Goal: Find specific page/section: Find specific page/section

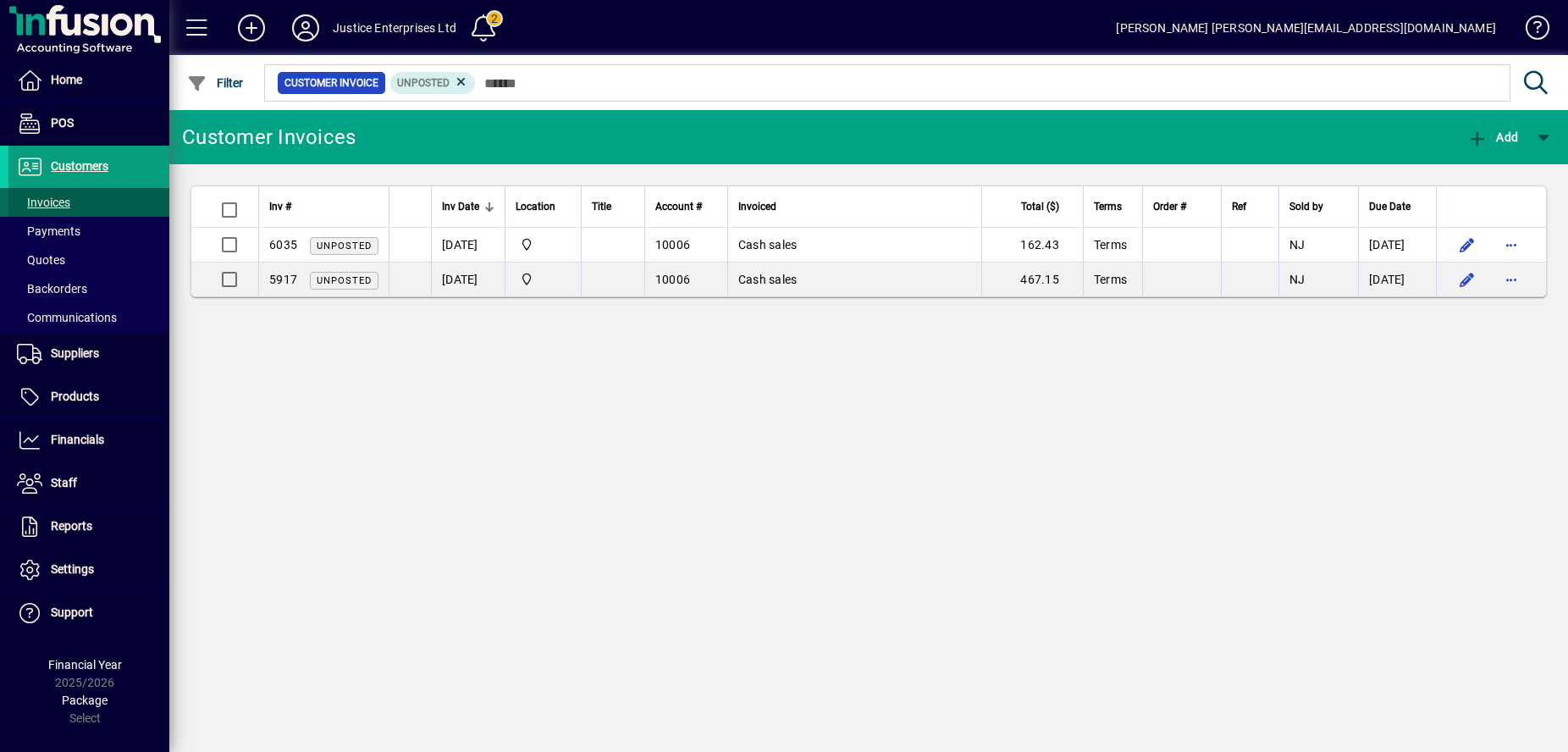
click at [85, 193] on span at bounding box center [89, 202] width 161 height 41
click at [90, 397] on span "Products" at bounding box center [75, 396] width 48 height 14
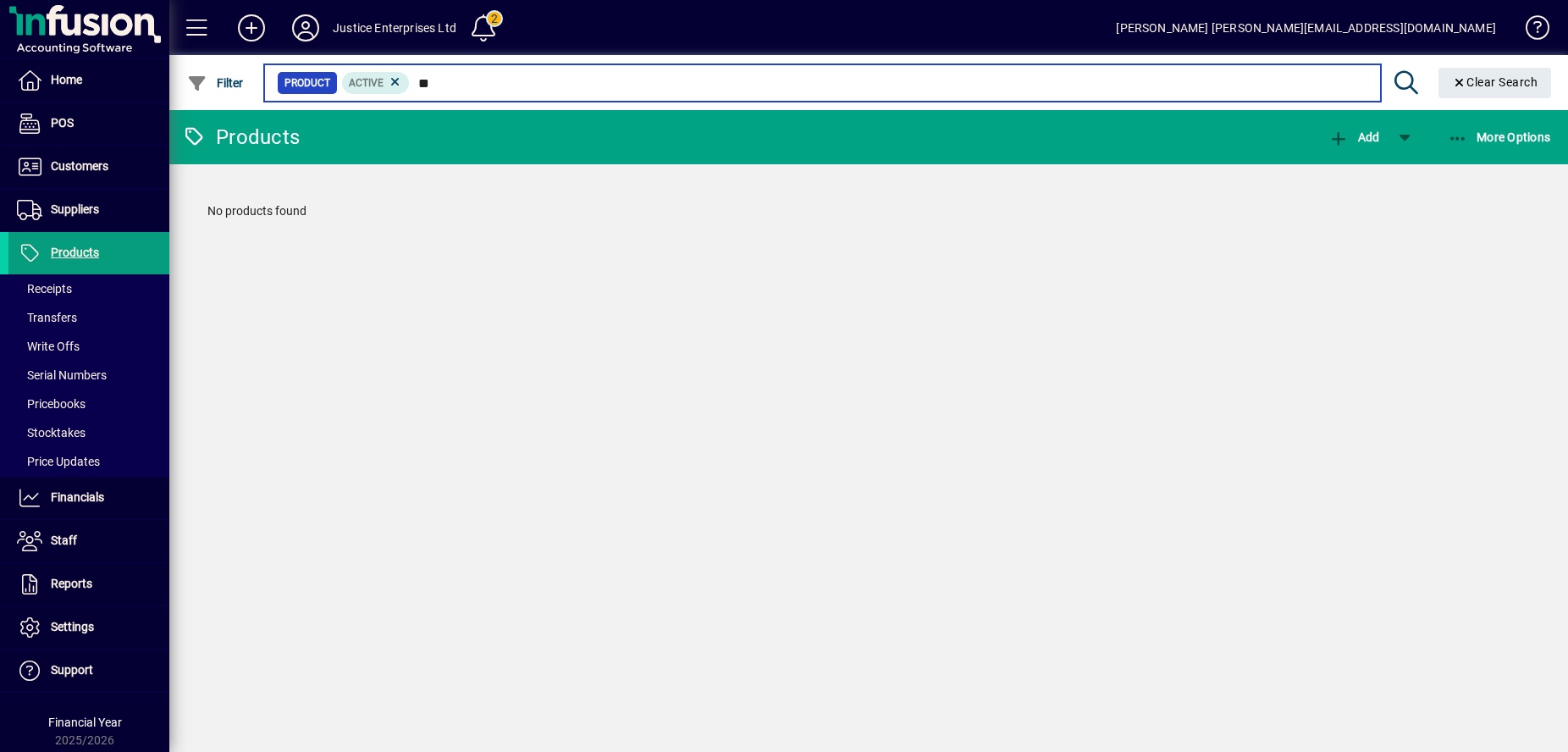
type input "*"
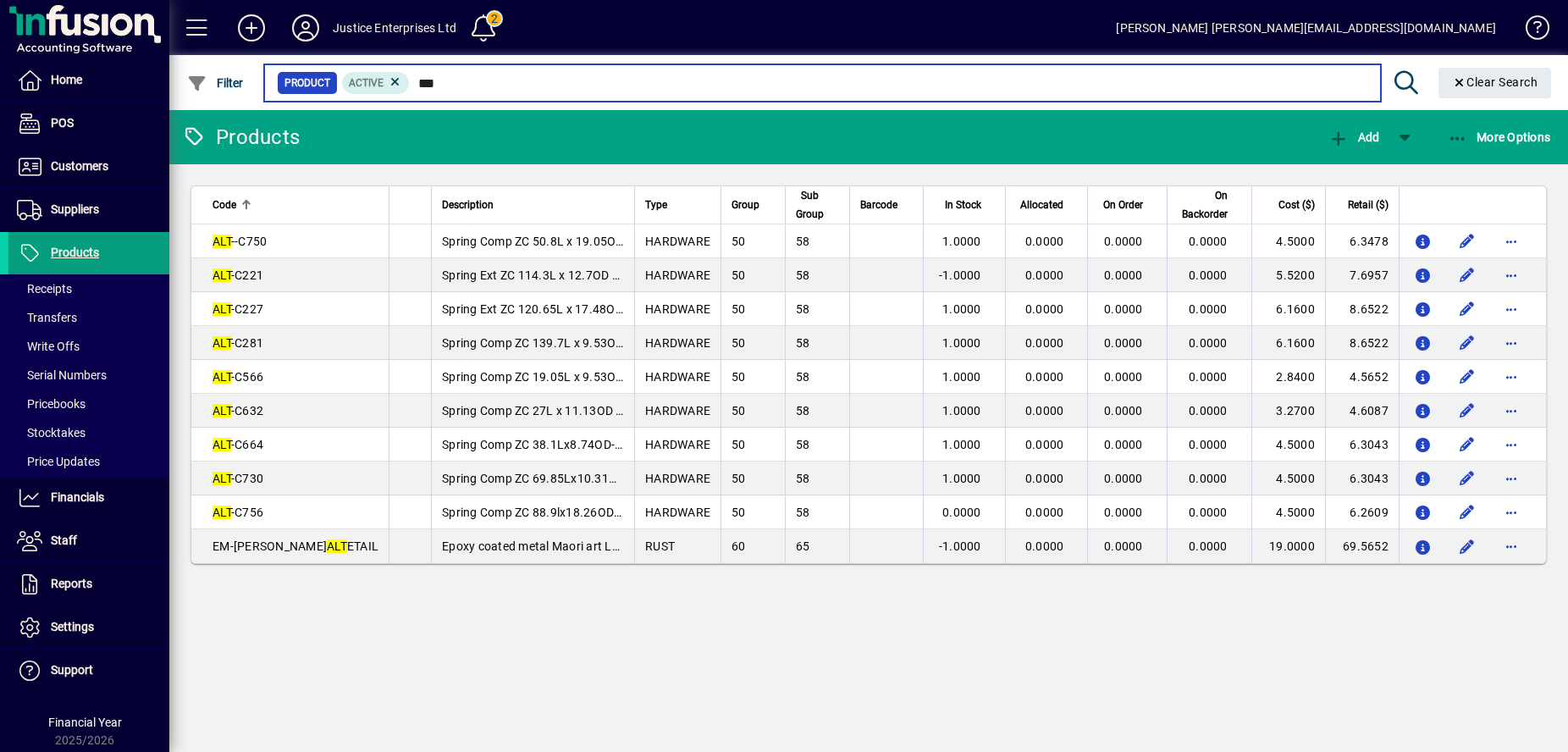
type input "***"
